Goal: Task Accomplishment & Management: Use online tool/utility

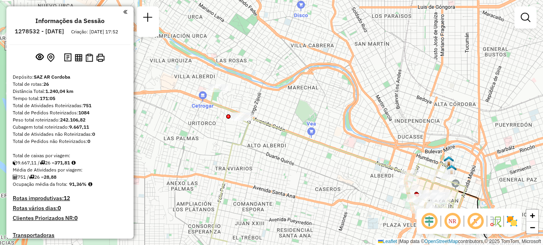
scroll to position [283, 0]
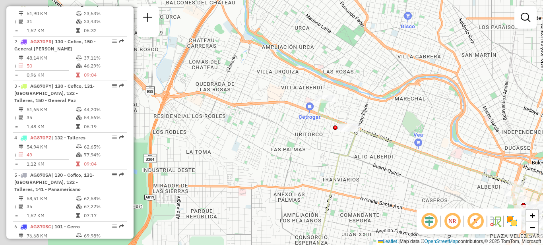
drag, startPoint x: 354, startPoint y: 104, endPoint x: 387, endPoint y: 104, distance: 32.6
click at [387, 104] on div "Janela de atendimento Grade de atendimento Capacidade Transportadoras Veículos …" at bounding box center [271, 122] width 543 height 245
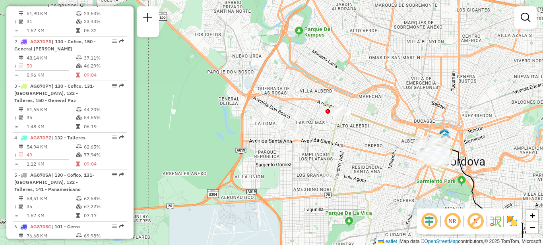
drag, startPoint x: 377, startPoint y: 185, endPoint x: 339, endPoint y: 137, distance: 60.6
click at [339, 137] on div "Janela de atendimento Grade de atendimento Capacidade Transportadoras Veículos …" at bounding box center [271, 122] width 543 height 245
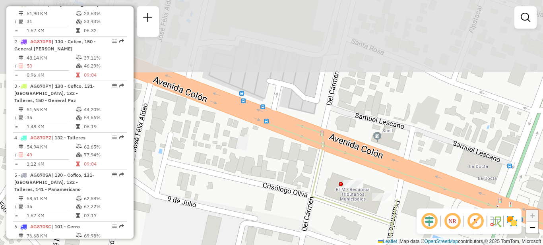
drag, startPoint x: 303, startPoint y: 88, endPoint x: 329, endPoint y: 239, distance: 153.5
click at [329, 239] on div "Janela de atendimento Grade de atendimento Capacidade Transportadoras Veículos …" at bounding box center [271, 122] width 543 height 245
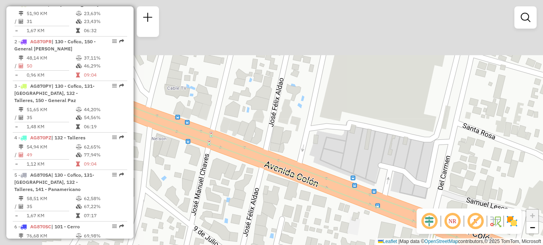
drag, startPoint x: 249, startPoint y: 120, endPoint x: 360, endPoint y: 202, distance: 138.3
click at [360, 202] on icon at bounding box center [383, 214] width 652 height 273
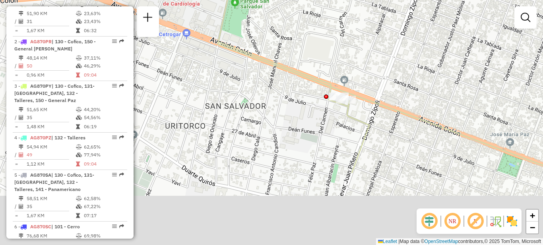
drag, startPoint x: 329, startPoint y: 157, endPoint x: 281, endPoint y: 32, distance: 133.7
click at [281, 32] on div "Janela de atendimento Grade de atendimento Capacidade Transportadoras Veículos …" at bounding box center [271, 122] width 543 height 245
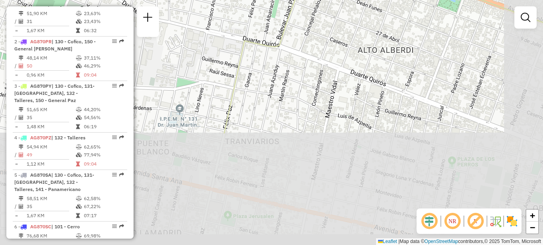
drag, startPoint x: 345, startPoint y: 191, endPoint x: 296, endPoint y: 57, distance: 142.8
click at [296, 57] on div "Janela de atendimento Grade de atendimento Capacidade Transportadoras Veículos …" at bounding box center [271, 122] width 543 height 245
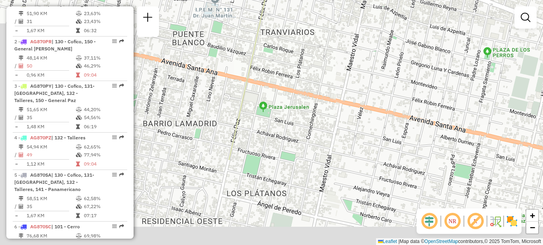
drag, startPoint x: 317, startPoint y: 146, endPoint x: 348, endPoint y: 53, distance: 98.2
click at [348, 53] on div "Janela de atendimento Grade de atendimento Capacidade Transportadoras Veículos …" at bounding box center [271, 122] width 543 height 245
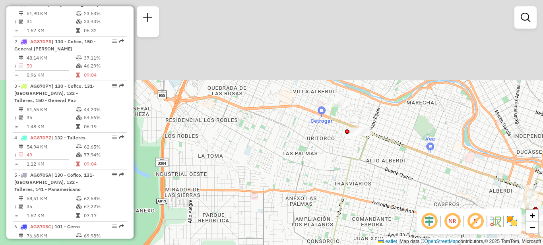
drag, startPoint x: 352, startPoint y: 61, endPoint x: 371, endPoint y: 157, distance: 97.7
click at [372, 158] on div "Janela de atendimento Grade de atendimento Capacidade Transportadoras Veículos …" at bounding box center [271, 122] width 543 height 245
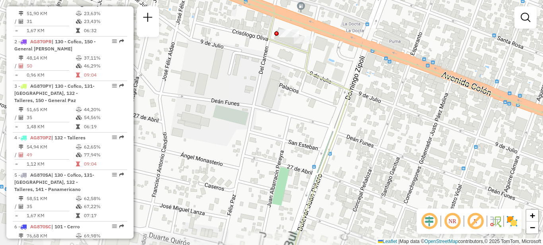
drag, startPoint x: 294, startPoint y: 78, endPoint x: 313, endPoint y: 183, distance: 106.3
click at [313, 183] on div "Janela de atendimento Grade de atendimento Capacidade Transportadoras Veículos …" at bounding box center [271, 122] width 543 height 245
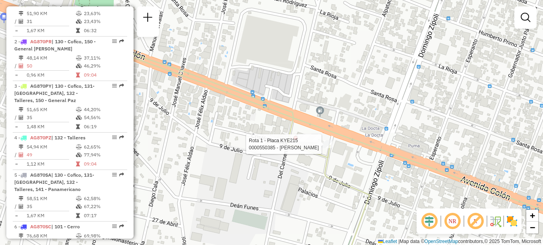
select select "**********"
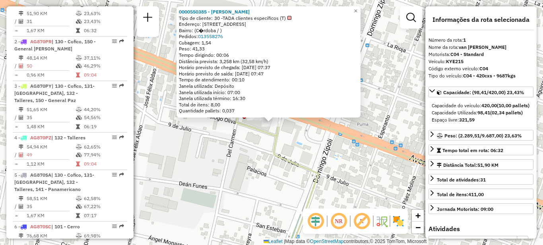
drag, startPoint x: 257, startPoint y: 161, endPoint x: 257, endPoint y: 125, distance: 35.8
click at [258, 160] on div "0000550385 - [PERSON_NAME] Tipo de cliente: 30 -TADA clientes específicos (T) E…" at bounding box center [271, 122] width 543 height 245
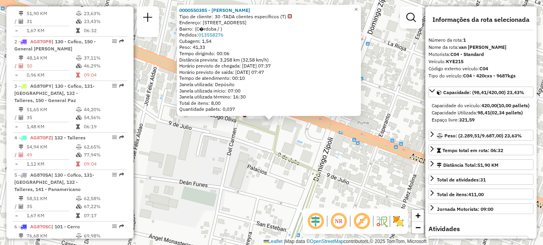
click at [254, 135] on div "Rota 1 - Placa KYE215 0000552868 - [PERSON_NAME] 0000550385 - [PERSON_NAME] Tip…" at bounding box center [271, 122] width 543 height 245
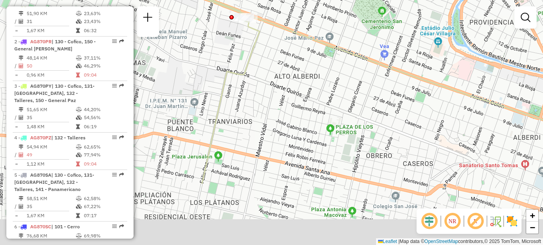
drag, startPoint x: 262, startPoint y: 141, endPoint x: 211, endPoint y: 76, distance: 82.5
click at [212, 75] on div "Janela de atendimento Grade de atendimento Capacidade Transportadoras Veículos …" at bounding box center [271, 122] width 543 height 245
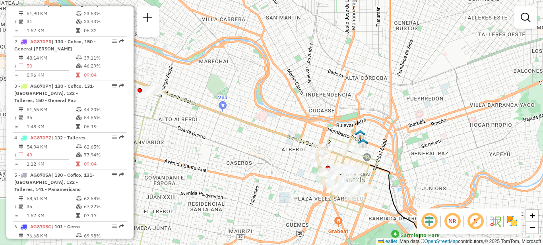
drag, startPoint x: 295, startPoint y: 169, endPoint x: 266, endPoint y: 163, distance: 30.0
click at [266, 163] on div "Janela de atendimento Grade de atendimento Capacidade Transportadoras Veículos …" at bounding box center [271, 122] width 543 height 245
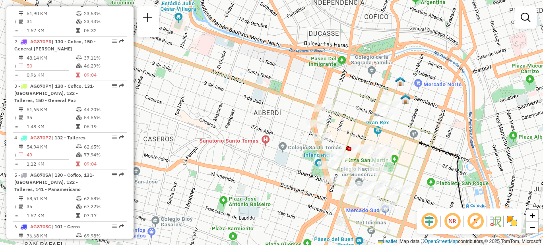
drag, startPoint x: 361, startPoint y: 129, endPoint x: 421, endPoint y: 115, distance: 61.7
click at [425, 116] on icon at bounding box center [221, 117] width 427 height 241
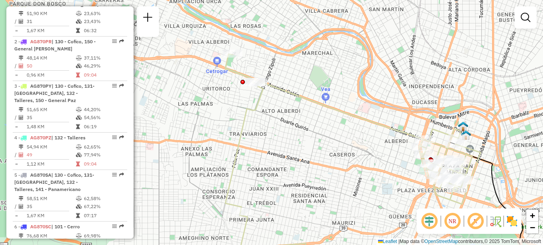
drag, startPoint x: 247, startPoint y: 116, endPoint x: 321, endPoint y: 149, distance: 80.7
click at [321, 149] on div "Janela de atendimento Grade de atendimento Capacidade Transportadoras Veículos …" at bounding box center [271, 122] width 543 height 245
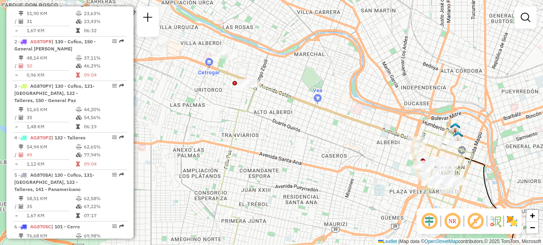
drag, startPoint x: 278, startPoint y: 117, endPoint x: 270, endPoint y: 118, distance: 8.0
click at [270, 118] on div "Janela de atendimento Grade de atendimento Capacidade Transportadoras Veículos …" at bounding box center [271, 122] width 543 height 245
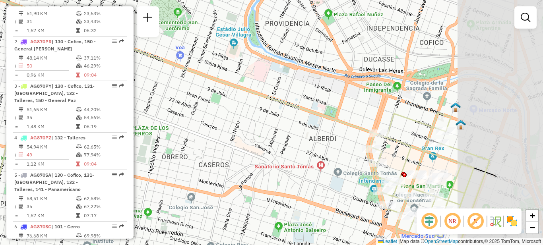
drag, startPoint x: 386, startPoint y: 132, endPoint x: 267, endPoint y: 153, distance: 121.2
click at [267, 153] on div "Janela de atendimento Grade de atendimento Capacidade Transportadoras Veículos …" at bounding box center [271, 122] width 543 height 245
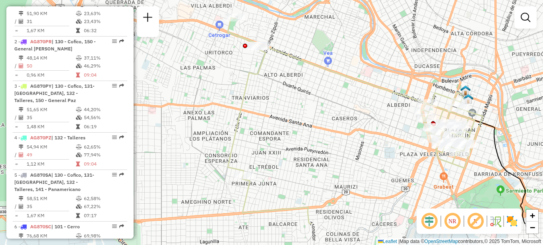
drag, startPoint x: 294, startPoint y: 163, endPoint x: 310, endPoint y: 118, distance: 48.2
click at [310, 118] on div "Janela de atendimento Grade de atendimento Capacidade Transportadoras Veículos …" at bounding box center [271, 122] width 543 height 245
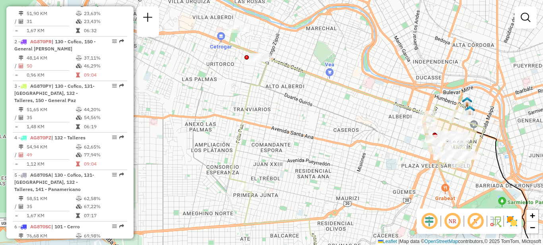
drag, startPoint x: 283, startPoint y: 83, endPoint x: 286, endPoint y: 93, distance: 11.1
click at [286, 93] on div "Janela de atendimento Grade de atendimento Capacidade Transportadoras Veículos …" at bounding box center [271, 122] width 543 height 245
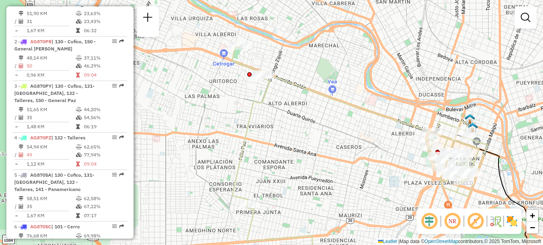
drag, startPoint x: 283, startPoint y: 97, endPoint x: 284, endPoint y: 107, distance: 10.0
click at [284, 107] on div "Janela de atendimento Grade de atendimento Capacidade Transportadoras Veículos …" at bounding box center [271, 122] width 543 height 245
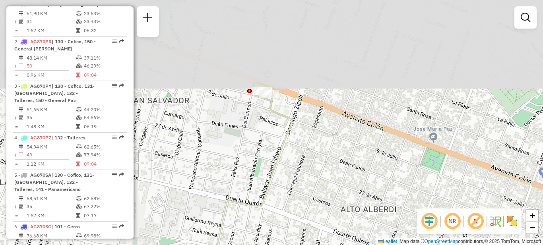
drag, startPoint x: 252, startPoint y: 67, endPoint x: 242, endPoint y: 145, distance: 78.6
click at [266, 174] on icon at bounding box center [401, 229] width 425 height 294
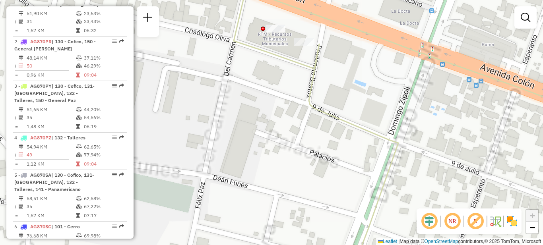
drag, startPoint x: 262, startPoint y: 109, endPoint x: 259, endPoint y: 152, distance: 42.3
click at [261, 166] on div "Janela de atendimento Grade de atendimento Capacidade Transportadoras Veículos …" at bounding box center [271, 122] width 543 height 245
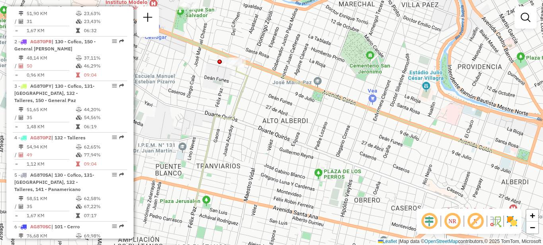
drag, startPoint x: 341, startPoint y: 157, endPoint x: 270, endPoint y: 93, distance: 94.9
click at [270, 93] on div "Janela de atendimento Grade de atendimento Capacidade Transportadoras Veículos …" at bounding box center [271, 122] width 543 height 245
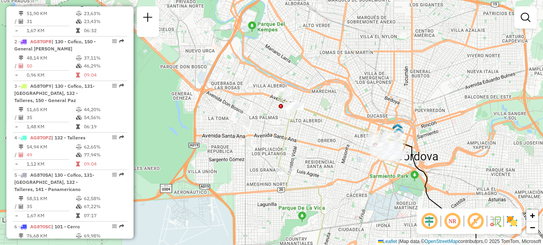
click at [347, 146] on div "Janela de atendimento Grade de atendimento Capacidade Transportadoras Veículos …" at bounding box center [271, 122] width 543 height 245
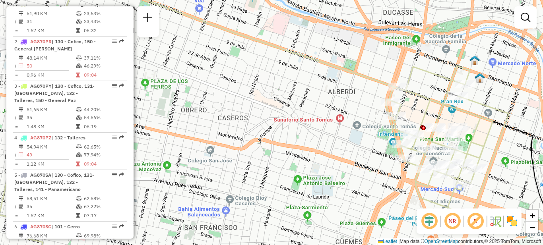
drag, startPoint x: 433, startPoint y: 152, endPoint x: 349, endPoint y: 148, distance: 84.0
click at [393, 148] on div at bounding box center [403, 144] width 20 height 8
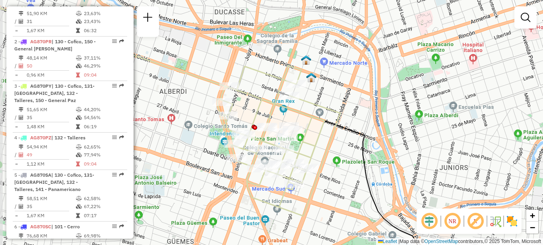
drag, startPoint x: 265, startPoint y: 126, endPoint x: 309, endPoint y: 110, distance: 47.1
click at [309, 110] on div "Janela de atendimento Grade de atendimento Capacidade Transportadoras Veículos …" at bounding box center [271, 122] width 543 height 245
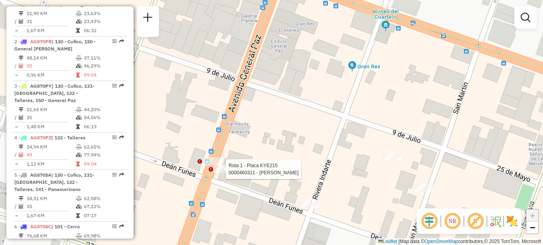
click at [210, 167] on div at bounding box center [211, 169] width 4 height 4
click at [273, 154] on div "Janela de atendimento Grade de atendimento Capacidade Transportadoras Veículos …" at bounding box center [271, 122] width 543 height 245
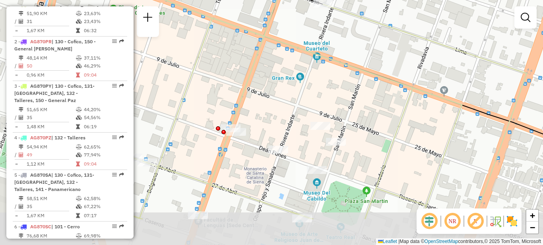
drag, startPoint x: 252, startPoint y: 196, endPoint x: 256, endPoint y: 146, distance: 50.3
click at [256, 146] on div "Janela de atendimento Grade de atendimento Capacidade Transportadoras Veículos …" at bounding box center [271, 122] width 543 height 245
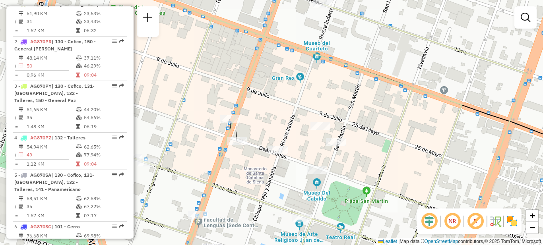
click at [263, 123] on div "Rota 1 - Placa KYE215 0000460311 - Lenis Naara Sarai Janela de atendimento Grad…" at bounding box center [271, 122] width 543 height 245
select select "**********"
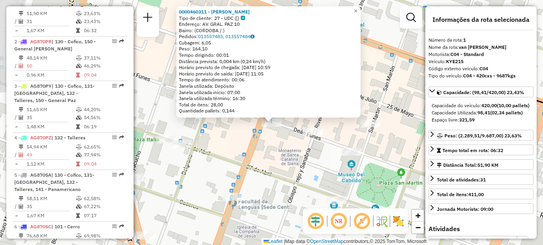
click at [265, 150] on div "0000460311 - [PERSON_NAME] Tipo de cliente: 27 - UDC ([) Endereço: AV. GRAL. PA…" at bounding box center [271, 122] width 543 height 245
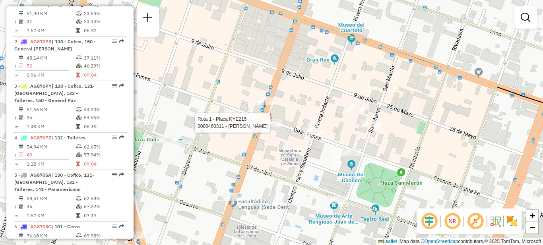
select select "**********"
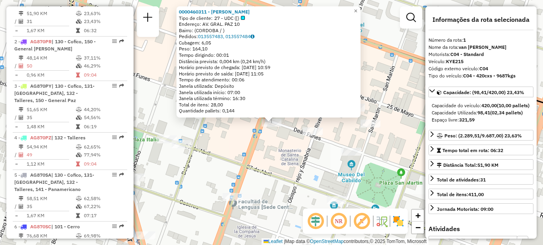
click at [268, 154] on div "0000460311 - [PERSON_NAME] Tipo de cliente: 27 - UDC ([) Endereço: AV. GRAL. PA…" at bounding box center [271, 122] width 543 height 245
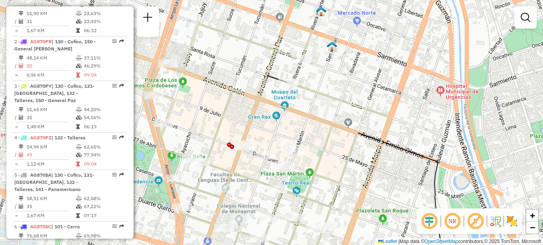
drag, startPoint x: 242, startPoint y: 141, endPoint x: 244, endPoint y: 168, distance: 26.7
click at [244, 167] on div "Janela de atendimento Grade de atendimento Capacidade Transportadoras Veículos …" at bounding box center [271, 122] width 543 height 245
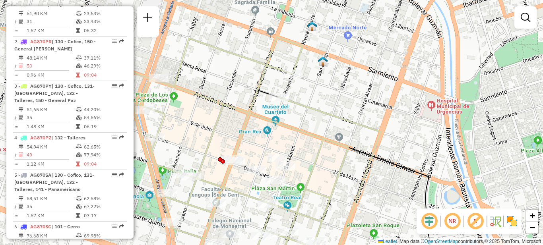
drag, startPoint x: 230, startPoint y: 118, endPoint x: 216, endPoint y: 128, distance: 17.3
click at [220, 132] on div "Janela de atendimento Grade de atendimento Capacidade Transportadoras Veículos …" at bounding box center [271, 122] width 543 height 245
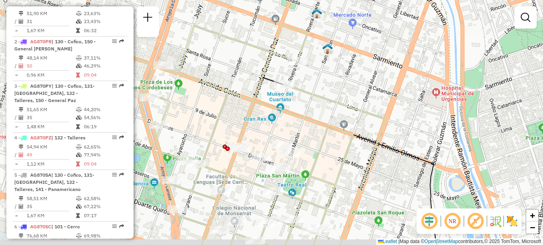
drag, startPoint x: 233, startPoint y: 204, endPoint x: 238, endPoint y: 172, distance: 32.2
click at [238, 172] on div "Janela de atendimento Grade de atendimento Capacidade Transportadoras Veículos …" at bounding box center [271, 122] width 543 height 245
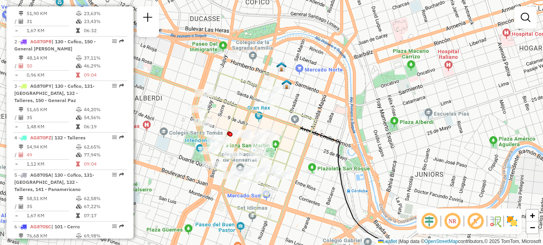
drag, startPoint x: 301, startPoint y: 151, endPoint x: 310, endPoint y: 150, distance: 9.2
click at [308, 150] on icon at bounding box center [132, 114] width 366 height 218
